Goal: Information Seeking & Learning: Learn about a topic

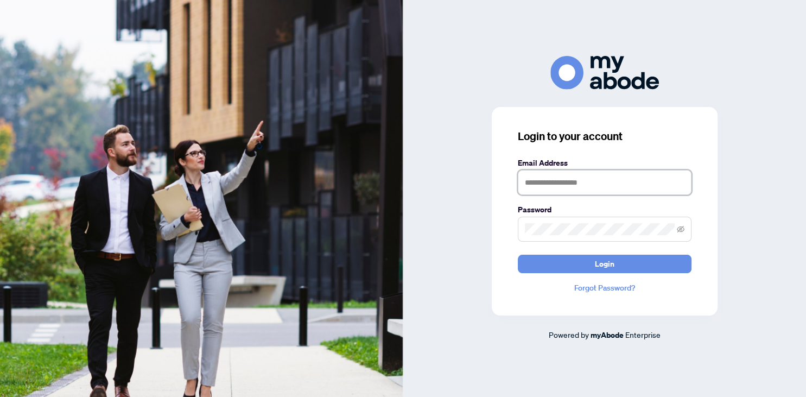
click at [595, 186] on input "text" at bounding box center [605, 182] width 174 height 25
type input "**********"
click at [518, 255] on button "Login" at bounding box center [605, 264] width 174 height 18
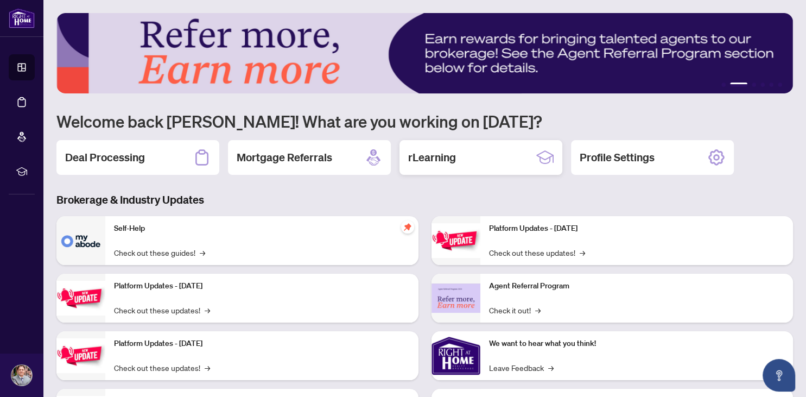
click at [526, 159] on div "rLearning" at bounding box center [481, 157] width 163 height 35
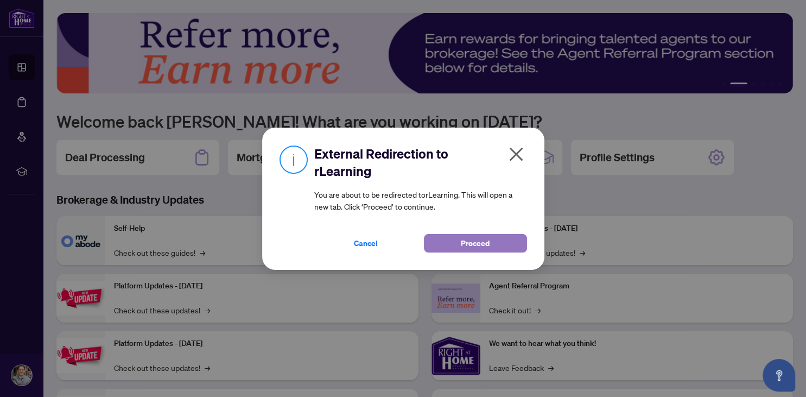
click at [457, 240] on button "Proceed" at bounding box center [475, 243] width 103 height 18
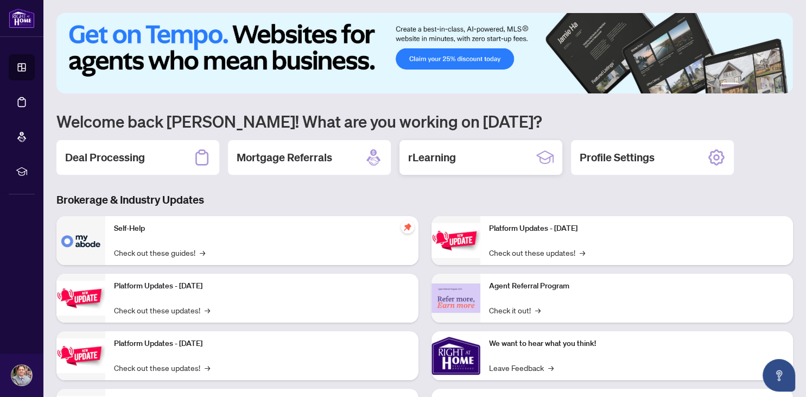
click at [471, 156] on div "rLearning" at bounding box center [481, 157] width 163 height 35
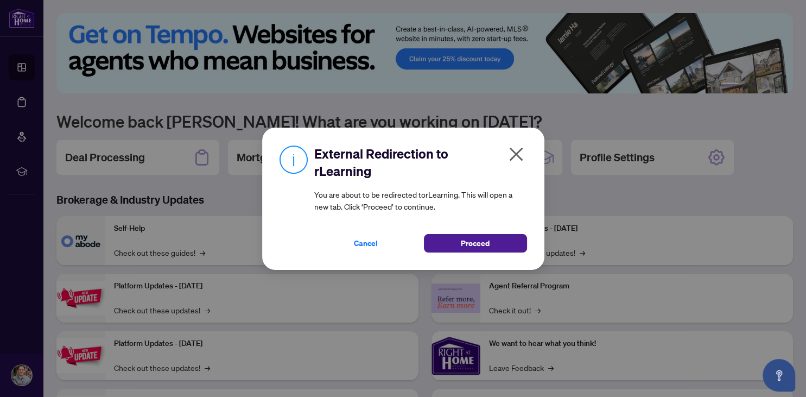
click at [517, 156] on icon "close" at bounding box center [516, 154] width 14 height 14
